Goal: Find specific page/section: Find specific page/section

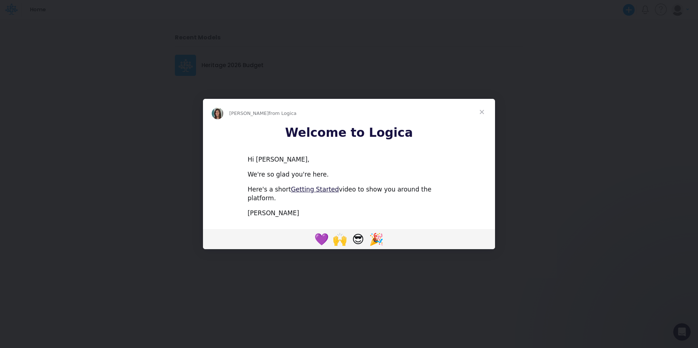
click at [483, 117] on span "Close" at bounding box center [482, 112] width 26 height 26
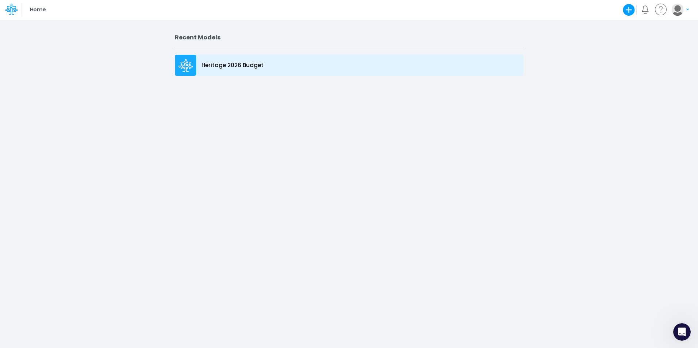
click at [226, 62] on p "Heritage 2026 Budget" at bounding box center [232, 65] width 62 height 8
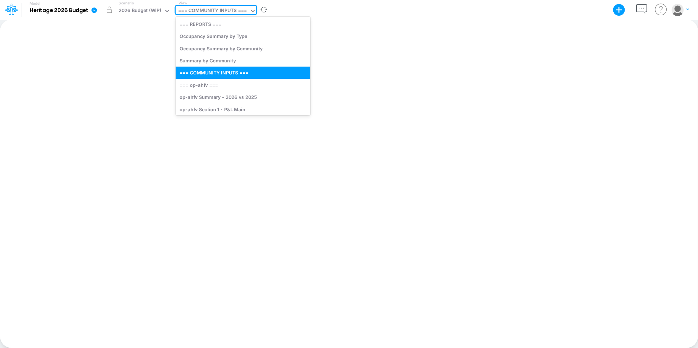
click at [221, 9] on div "=== COMMUNITY INPUTS ===" at bounding box center [212, 11] width 69 height 8
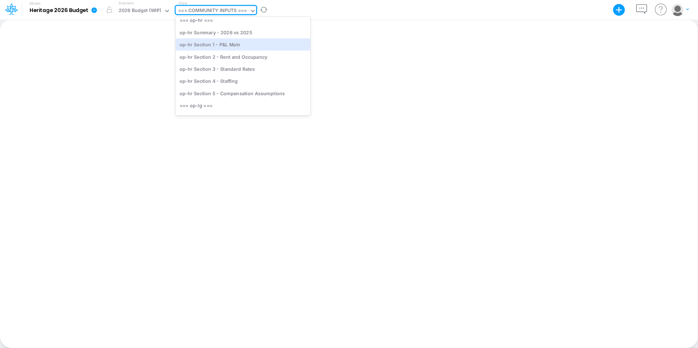
scroll to position [832, 0]
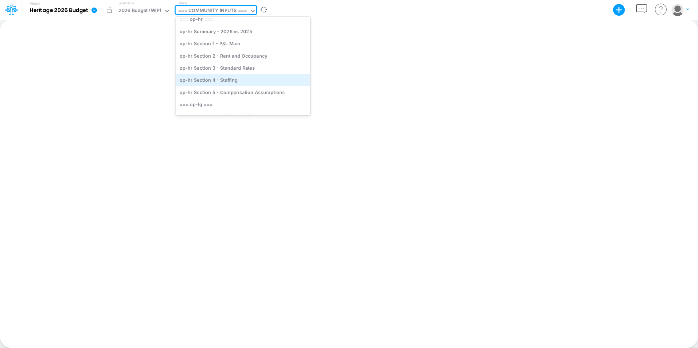
click at [209, 78] on div "op-hr Section 4 - Staffing" at bounding box center [243, 80] width 135 height 12
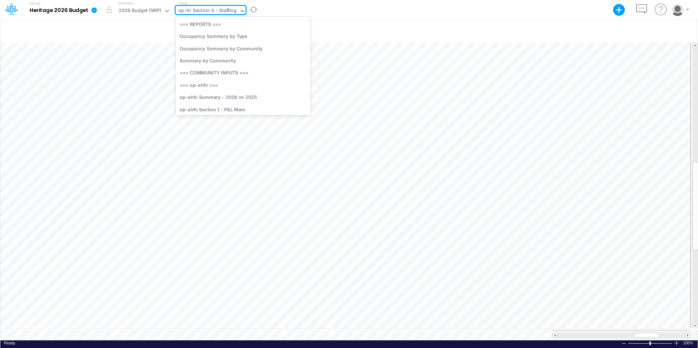
click at [225, 12] on div "op-hr Section 4 - Staffing" at bounding box center [207, 11] width 58 height 8
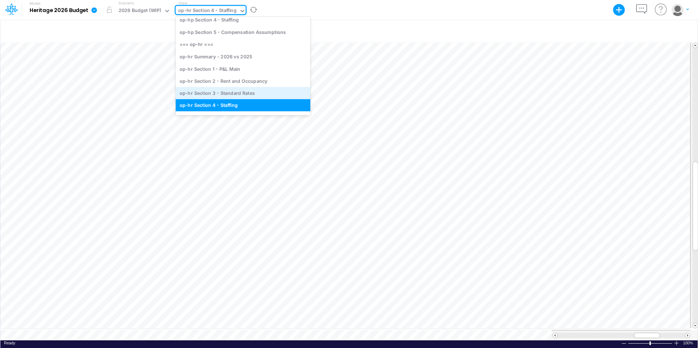
click at [221, 89] on div "op-hr Section 3 - Standard Rates" at bounding box center [243, 93] width 135 height 12
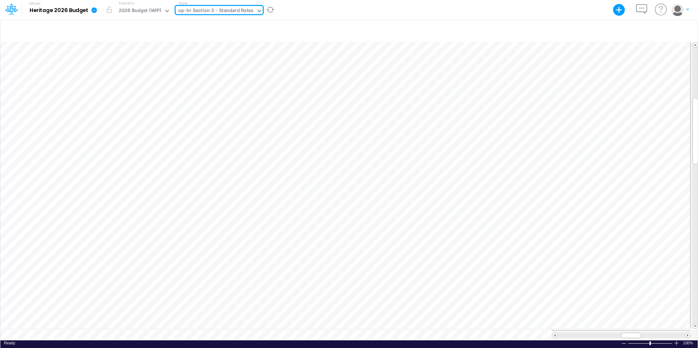
click at [217, 12] on div "op-hr Section 3 - Standard Rates" at bounding box center [215, 11] width 75 height 8
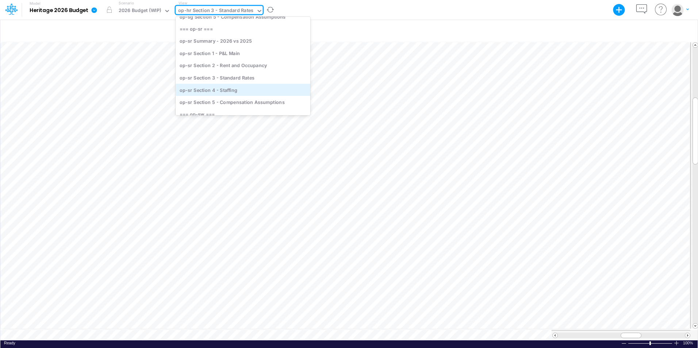
click at [207, 91] on div "op-sr Section 4 - Staffing" at bounding box center [243, 90] width 135 height 12
